Goal: Navigation & Orientation: Find specific page/section

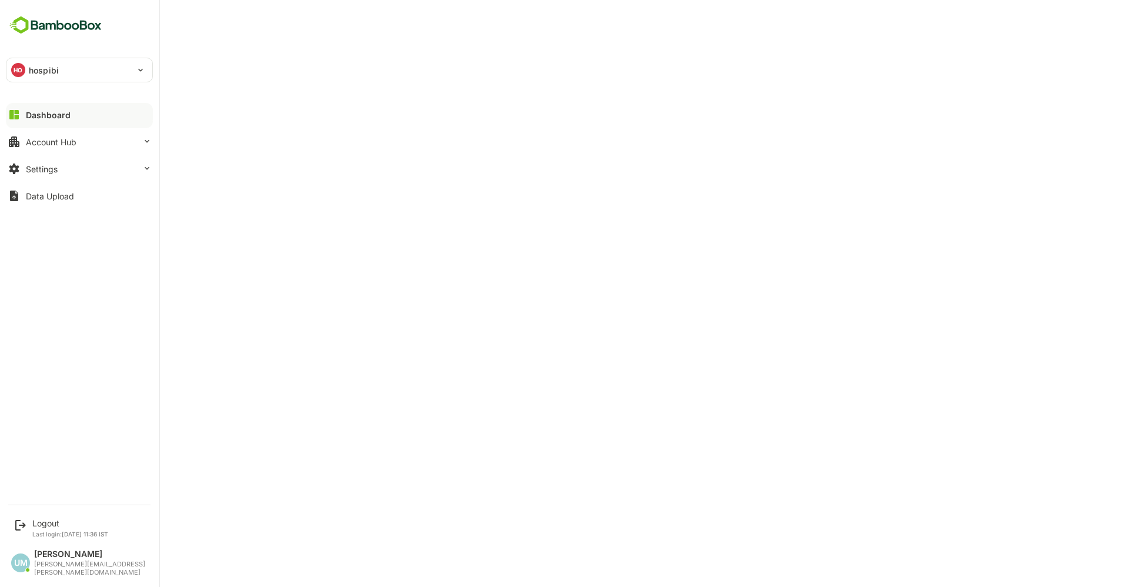
click at [49, 117] on div "Dashboard" at bounding box center [48, 115] width 45 height 10
click at [37, 121] on div at bounding box center [79, 124] width 147 height 7
click at [37, 119] on div "Dashboard" at bounding box center [48, 115] width 45 height 10
